Goal: Find specific page/section: Locate a particular part of the current website

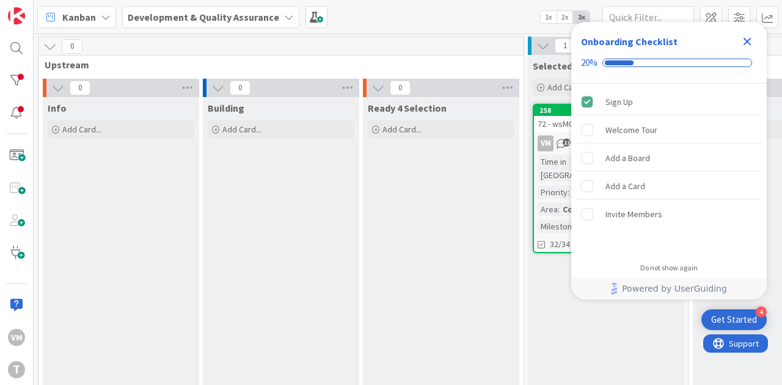
click at [740, 37] on icon "Close Checklist" at bounding box center [746, 41] width 15 height 15
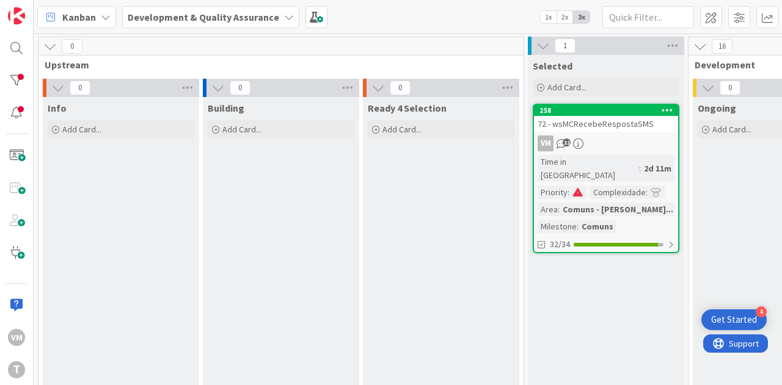
click at [612, 131] on div "72 - wsMCRecebeRespostaSMS" at bounding box center [606, 124] width 144 height 16
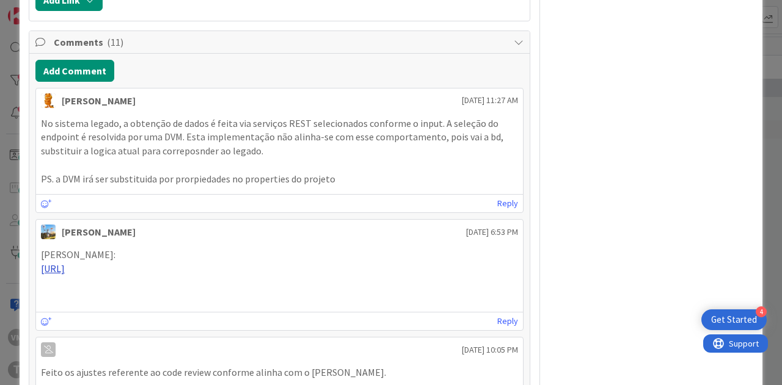
scroll to position [1771, 0]
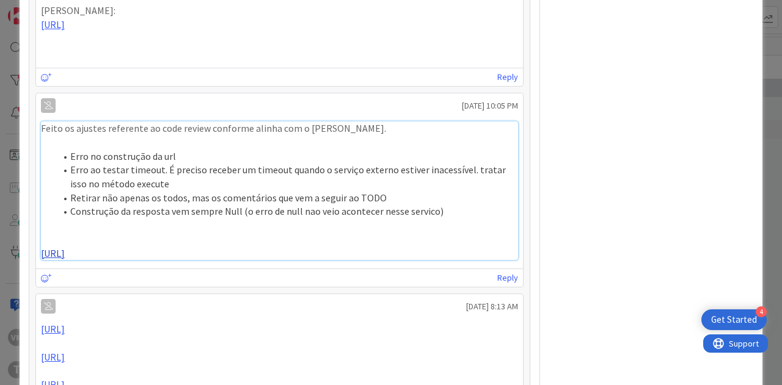
click at [65, 260] on link "[URL]" at bounding box center [53, 253] width 24 height 12
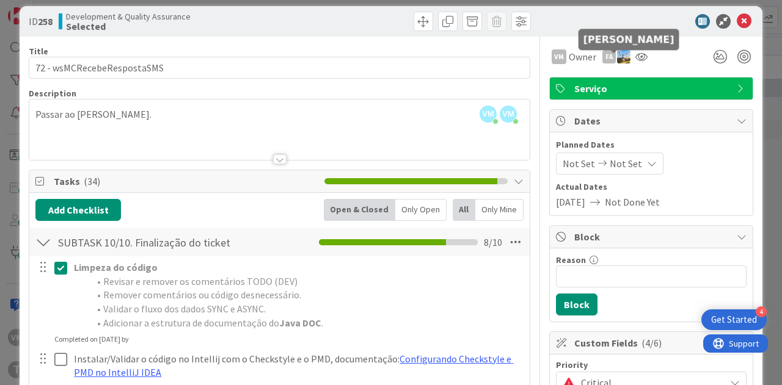
scroll to position [0, 0]
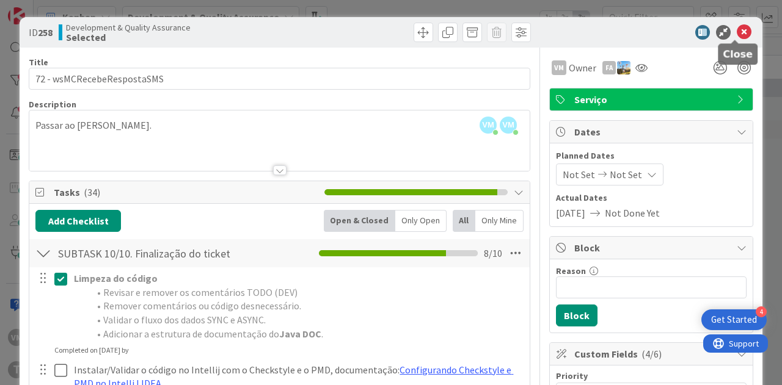
click at [736, 38] on icon at bounding box center [743, 32] width 15 height 15
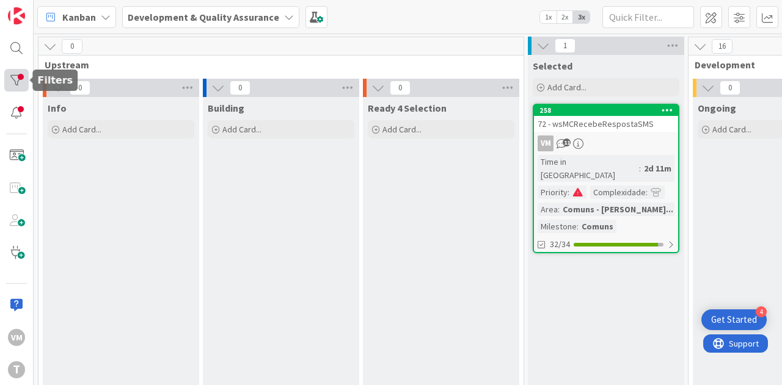
click at [22, 81] on div at bounding box center [16, 80] width 24 height 23
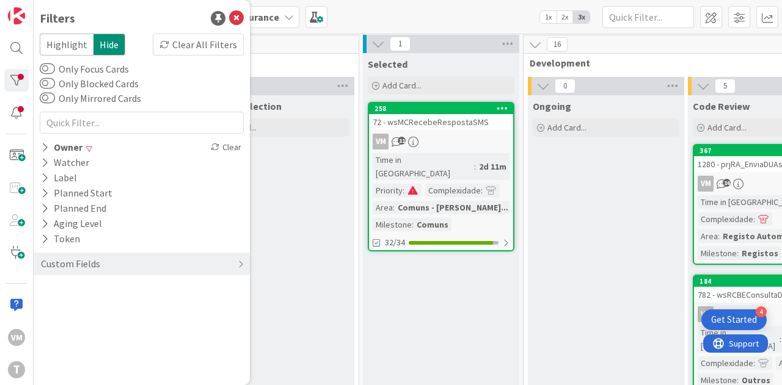
scroll to position [1, 164]
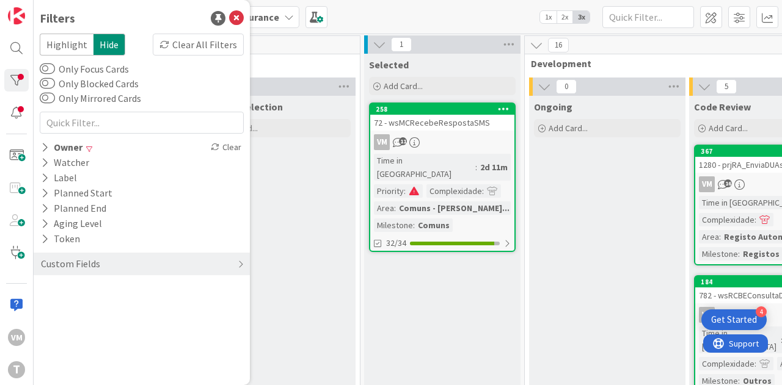
click at [460, 124] on div "72 - wsMCRecebeRespostaSMS" at bounding box center [442, 123] width 144 height 16
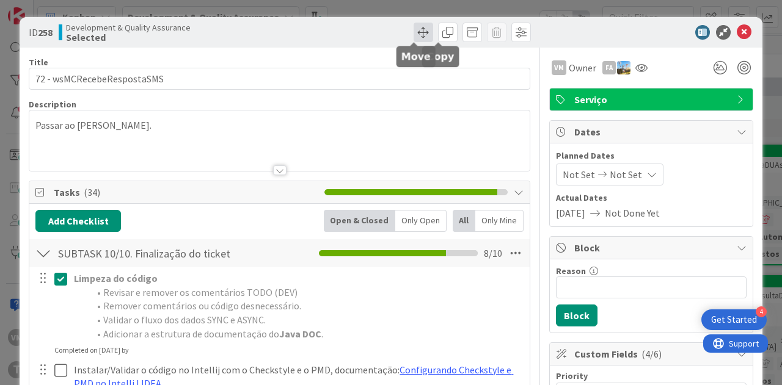
click at [413, 32] on span at bounding box center [423, 33] width 20 height 20
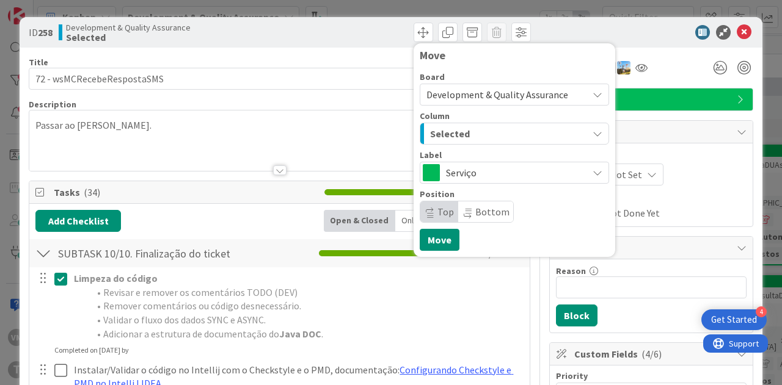
click at [441, 132] on span "Selected" at bounding box center [450, 134] width 40 height 16
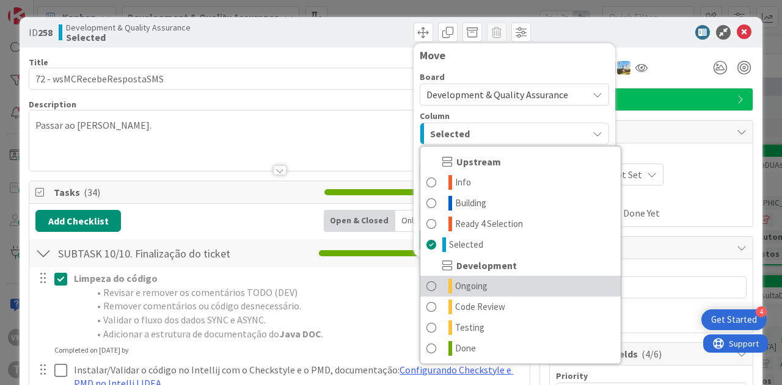
click at [462, 286] on span "Ongoing" at bounding box center [471, 286] width 32 height 15
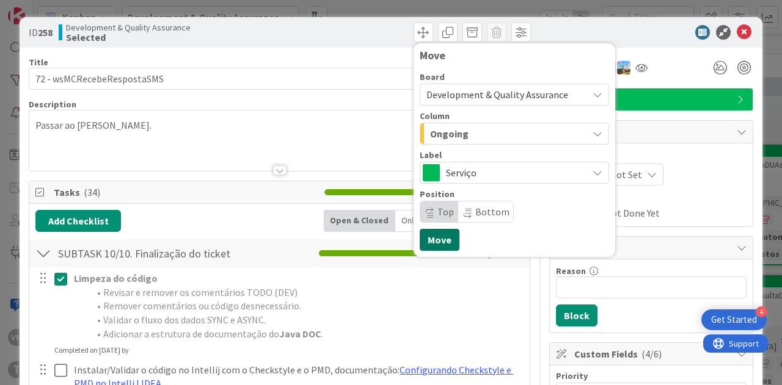
click at [430, 244] on button "Move" at bounding box center [439, 240] width 40 height 22
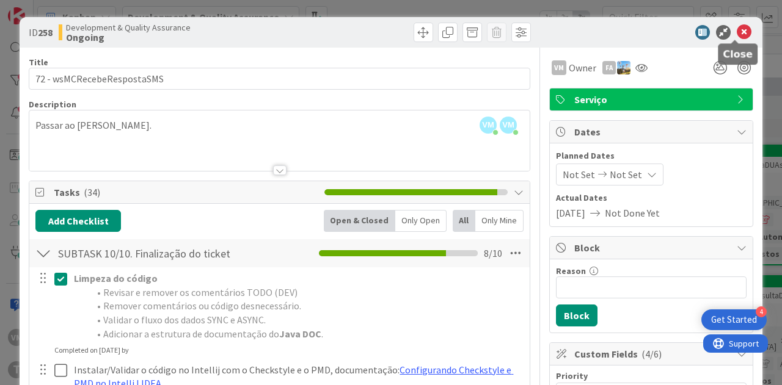
click at [740, 34] on icon at bounding box center [743, 32] width 15 height 15
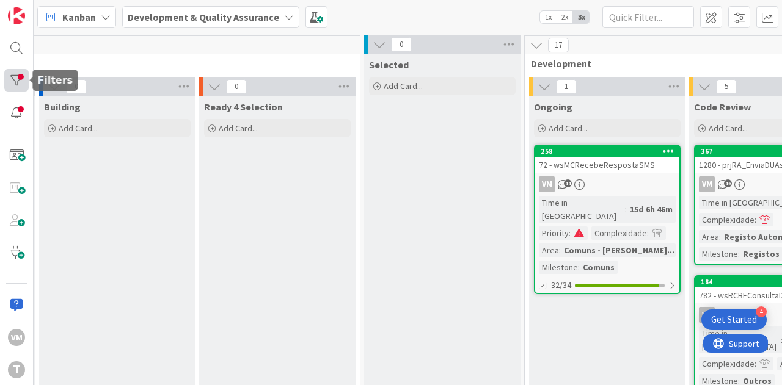
click at [18, 89] on div at bounding box center [16, 80] width 24 height 23
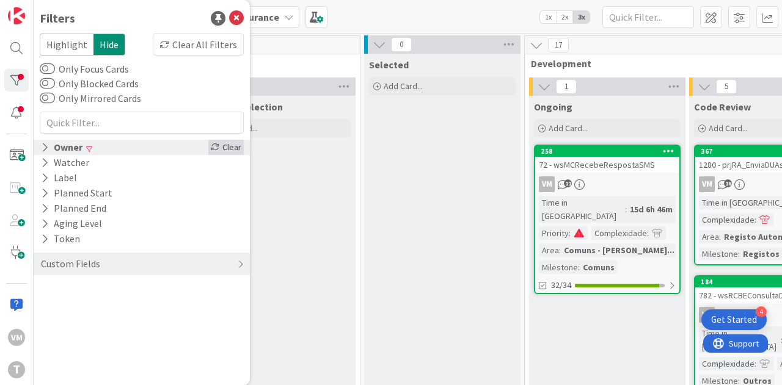
click at [221, 143] on div "Clear" at bounding box center [225, 147] width 35 height 15
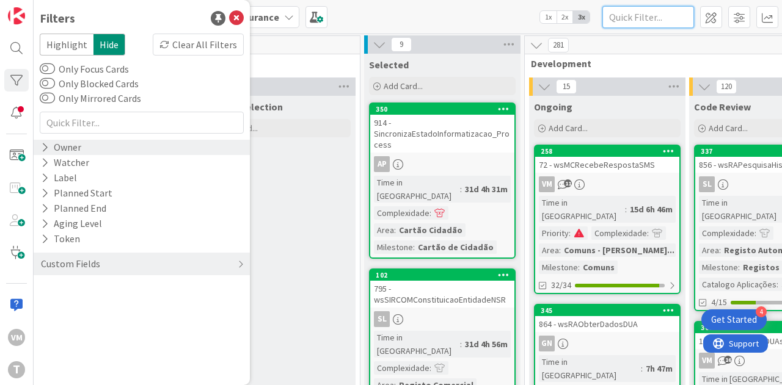
click at [664, 15] on input "text" at bounding box center [648, 17] width 92 height 22
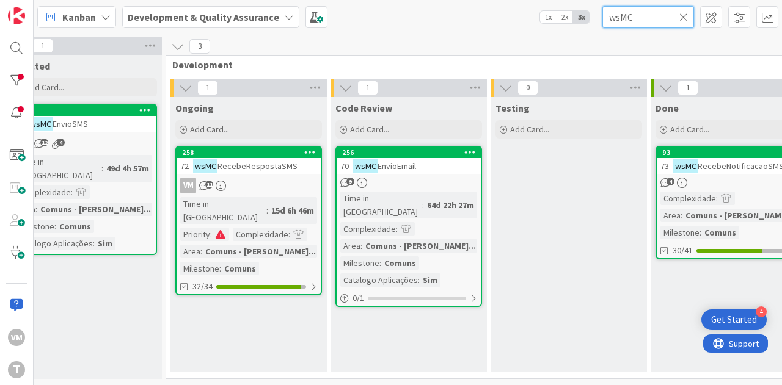
scroll to position [1, 449]
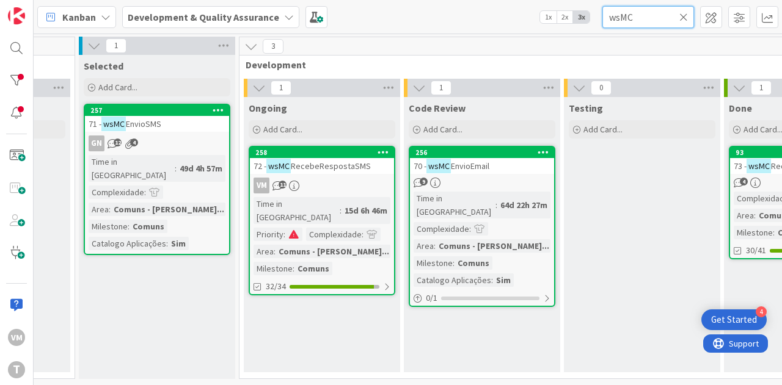
type input "wsMC"
click at [323, 166] on span "RecebeRespostaSMS" at bounding box center [331, 166] width 80 height 11
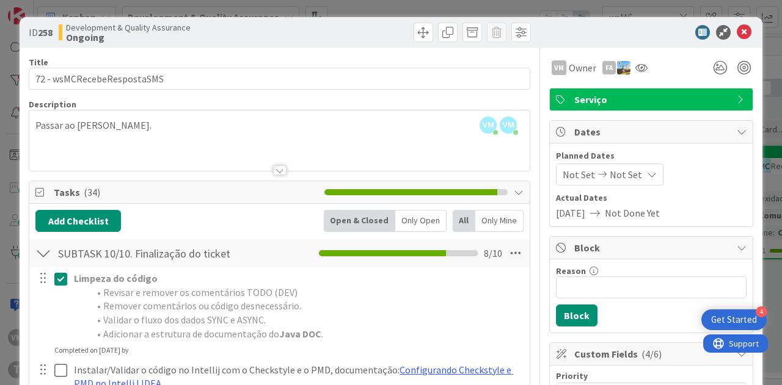
click at [274, 167] on div at bounding box center [279, 170] width 13 height 10
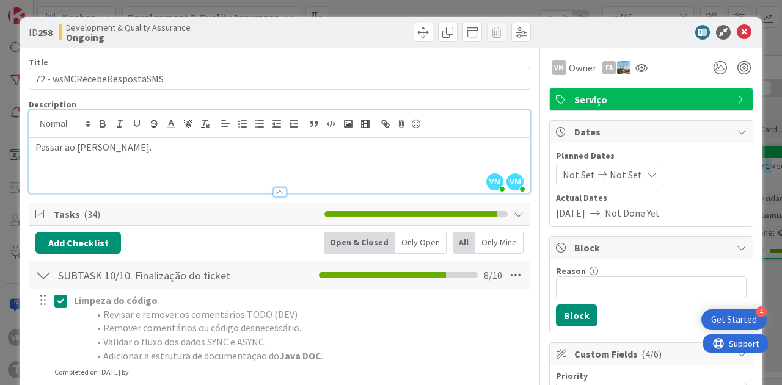
click at [278, 187] on div at bounding box center [279, 192] width 13 height 10
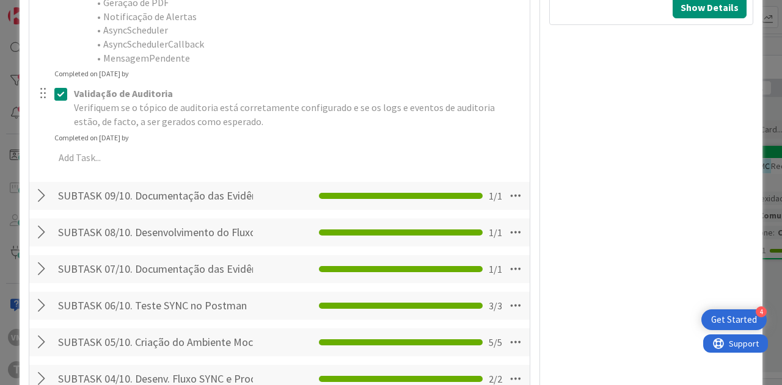
scroll to position [794, 0]
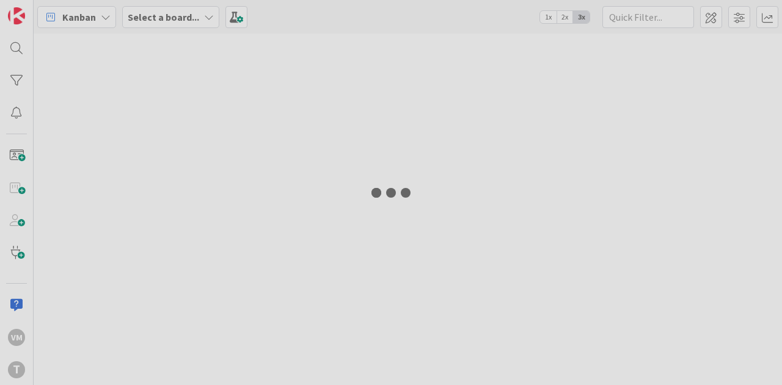
type input "wsMC"
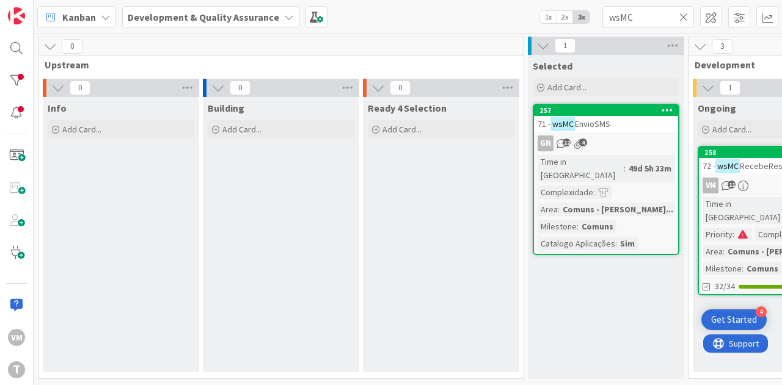
click at [626, 127] on div "71 - wsMC EnvioSMS" at bounding box center [606, 124] width 144 height 16
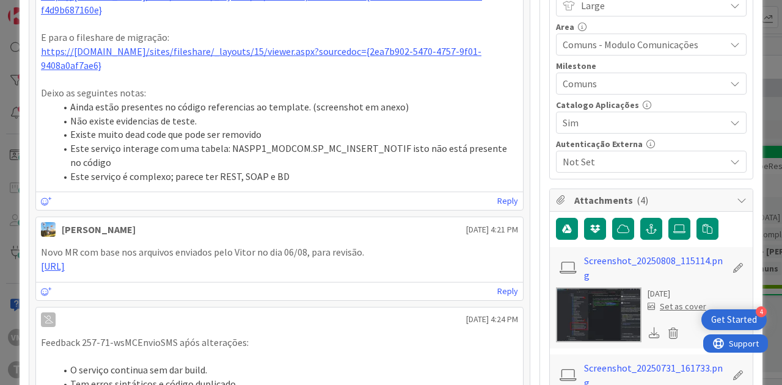
scroll to position [550, 0]
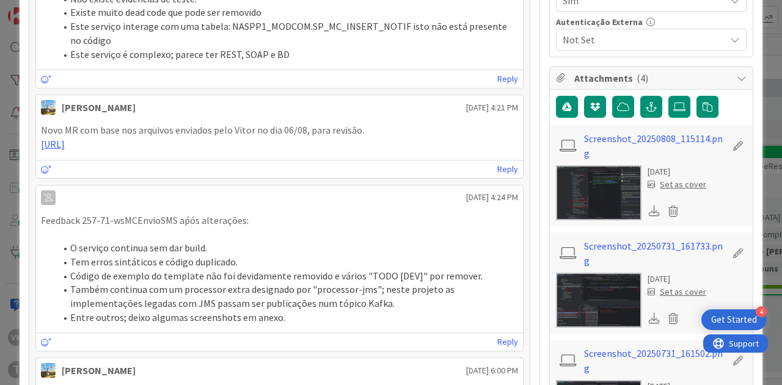
click at [600, 174] on img at bounding box center [598, 192] width 85 height 55
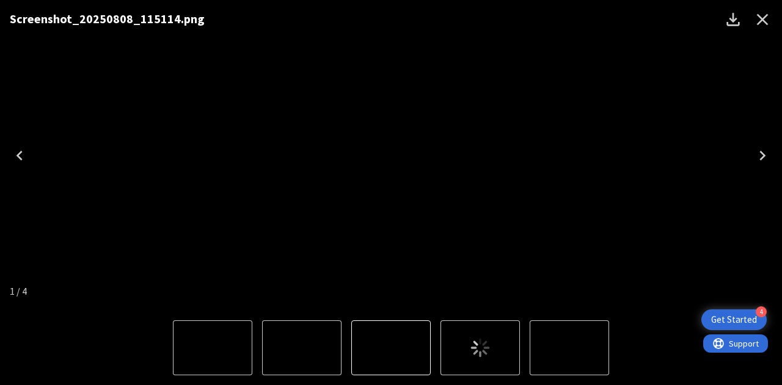
click at [761, 20] on icon "Close" at bounding box center [763, 20] width 12 height 12
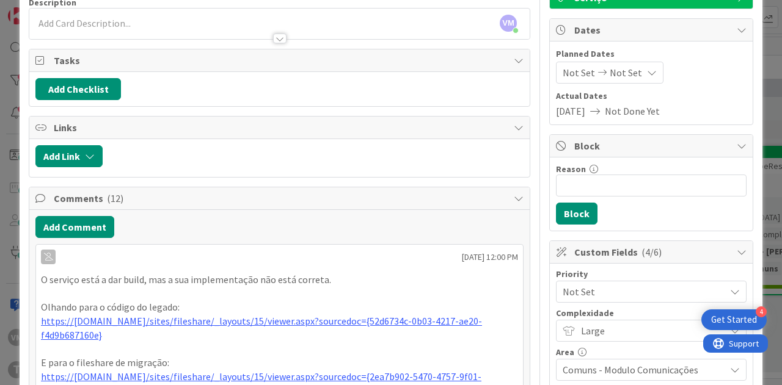
scroll to position [100, 0]
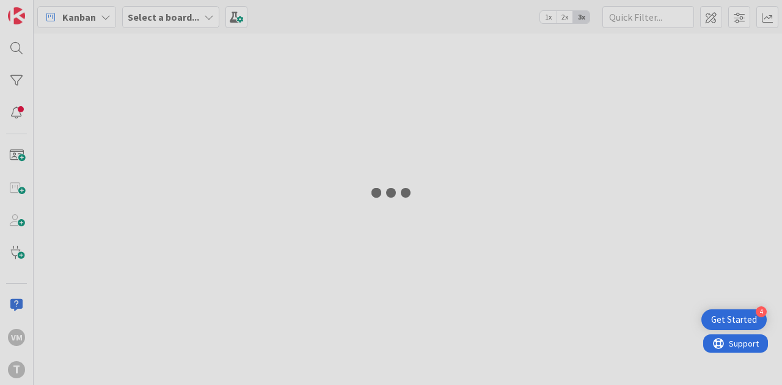
type input "wsMC"
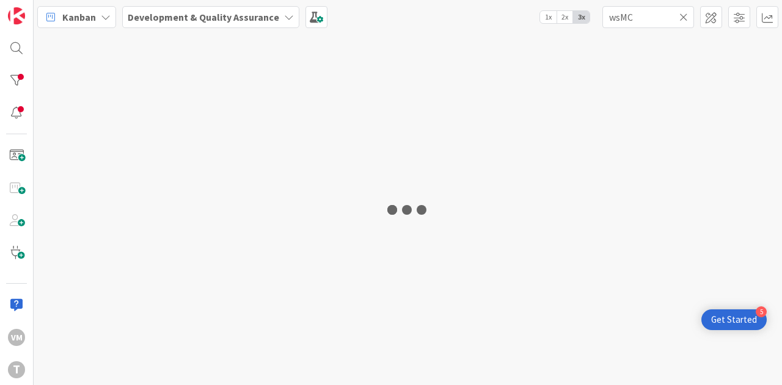
type input "wsMC"
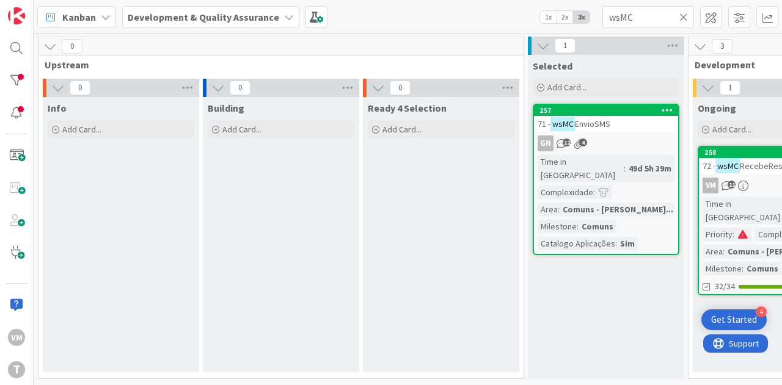
click at [617, 128] on div "71 - wsMC EnvioSMS" at bounding box center [606, 124] width 144 height 16
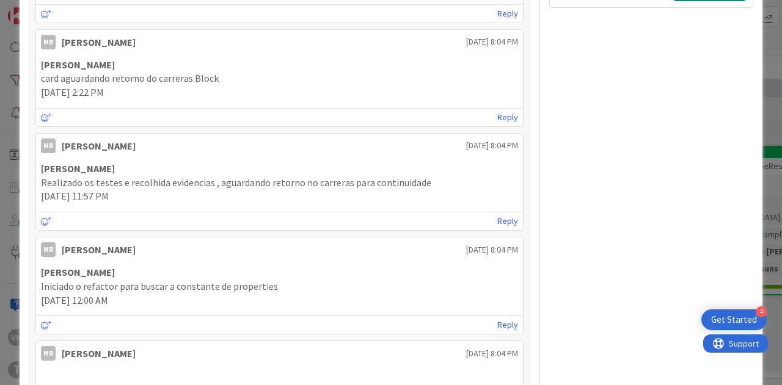
scroll to position [1505, 0]
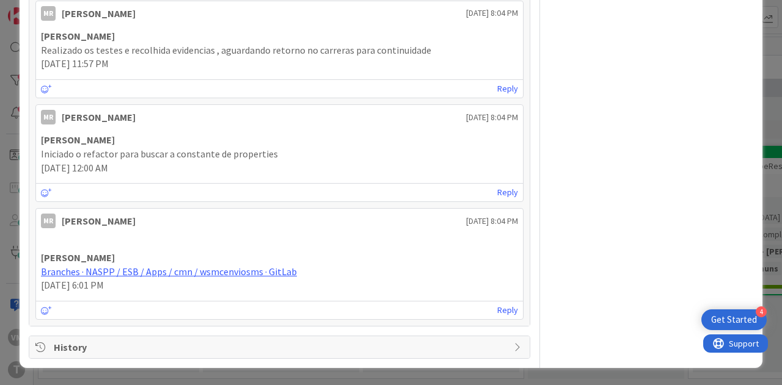
click at [122, 348] on span "History" at bounding box center [281, 347] width 454 height 15
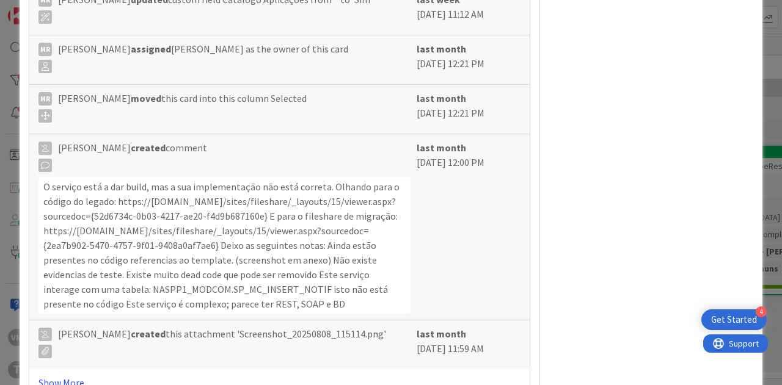
scroll to position [1963, 0]
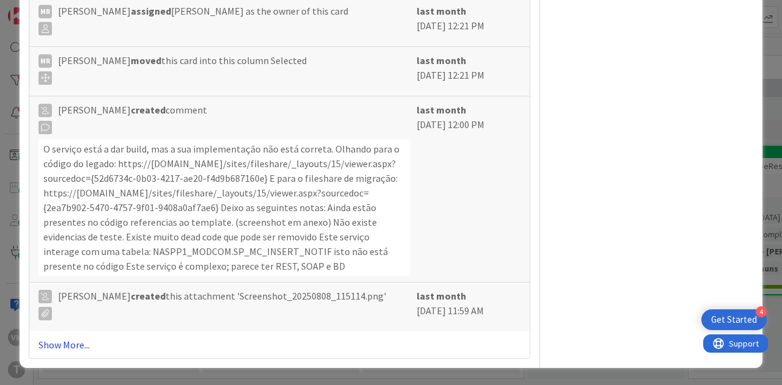
click at [73, 346] on link "Show More..." at bounding box center [279, 345] width 482 height 15
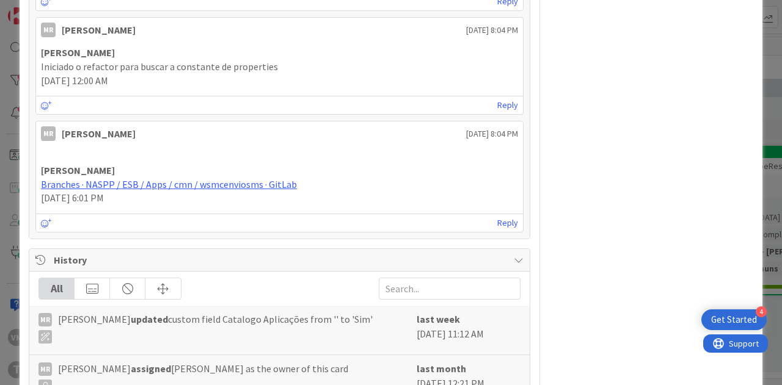
scroll to position [1563, 0]
